Goal: Check status: Check status

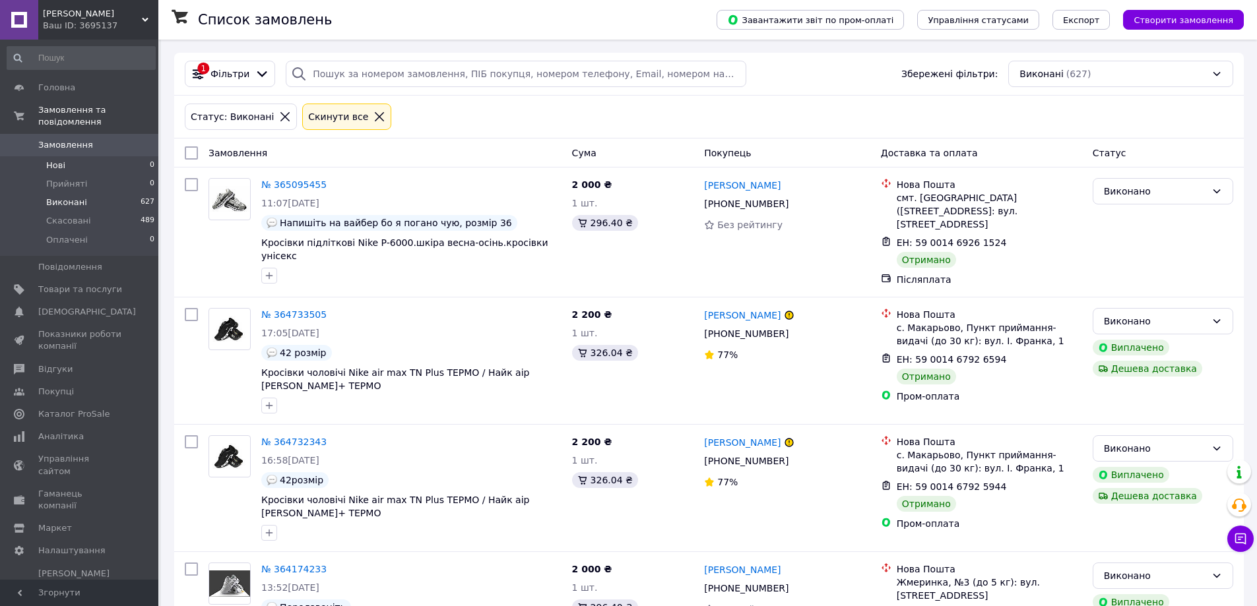
click at [55, 160] on span "Нові" at bounding box center [55, 166] width 19 height 12
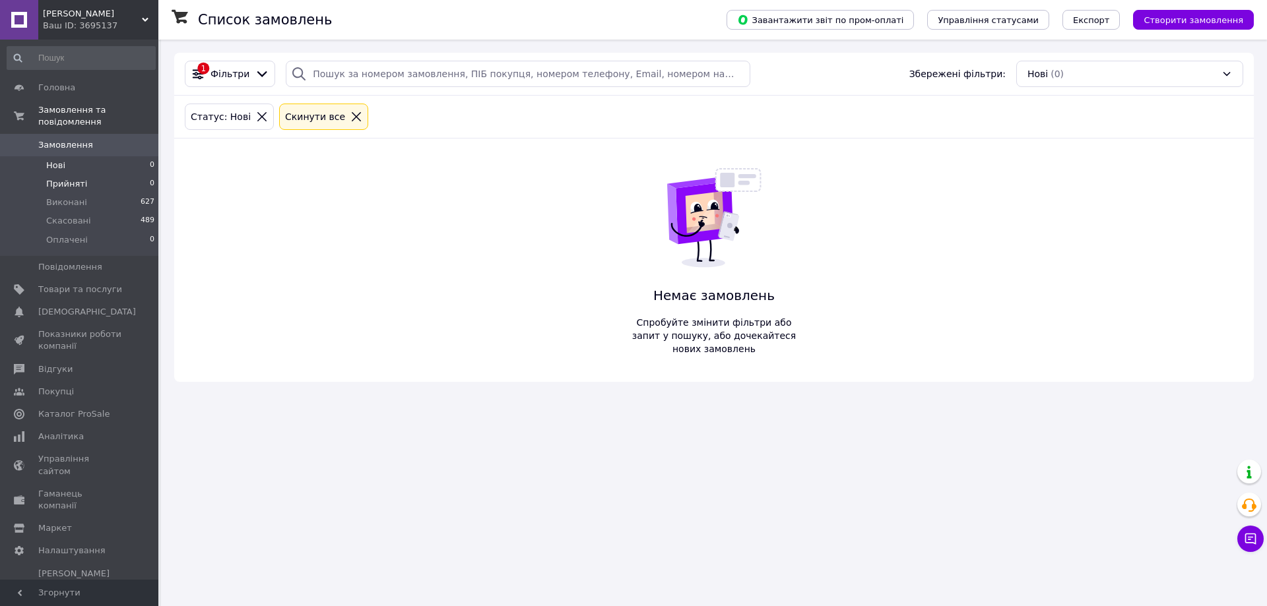
click at [67, 178] on span "Прийняті" at bounding box center [66, 184] width 41 height 12
click at [71, 329] on span "Показники роботи компанії" at bounding box center [80, 341] width 84 height 24
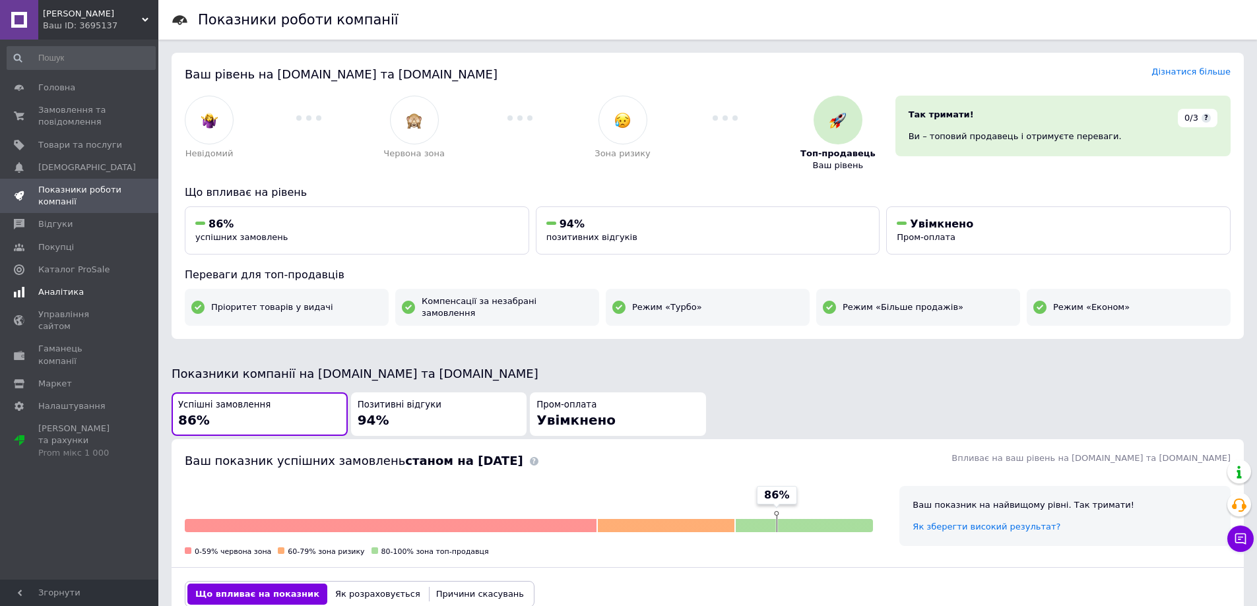
click at [59, 289] on span "Аналітика" at bounding box center [61, 292] width 46 height 12
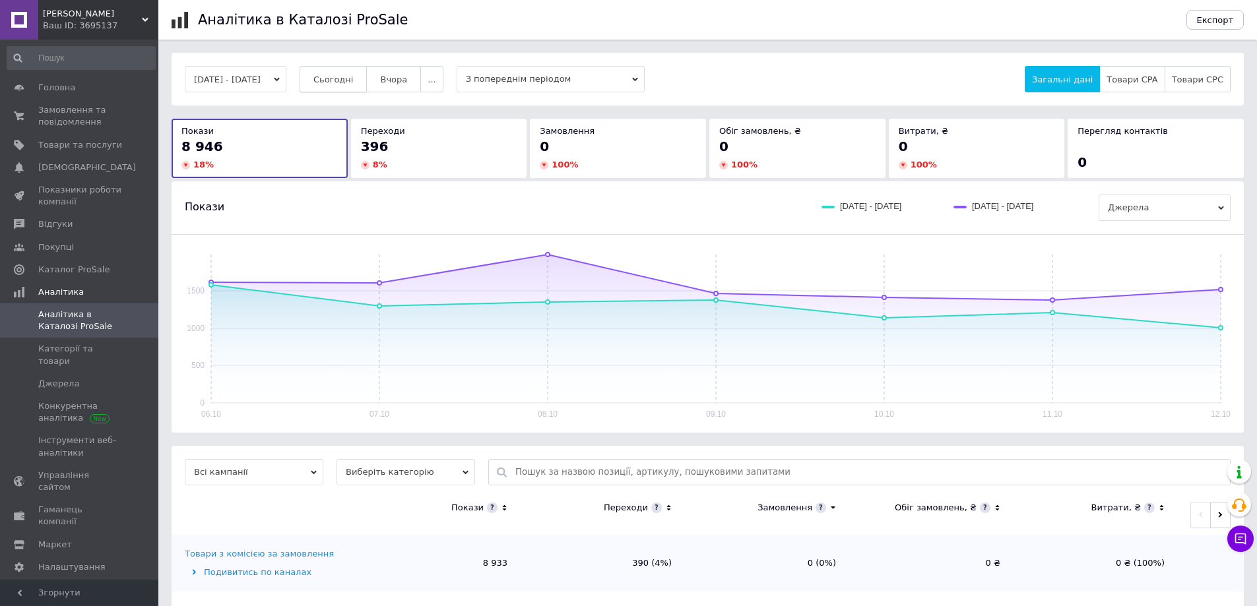
click at [341, 79] on span "Сьогодні" at bounding box center [333, 80] width 40 height 10
